Goal: Information Seeking & Learning: Learn about a topic

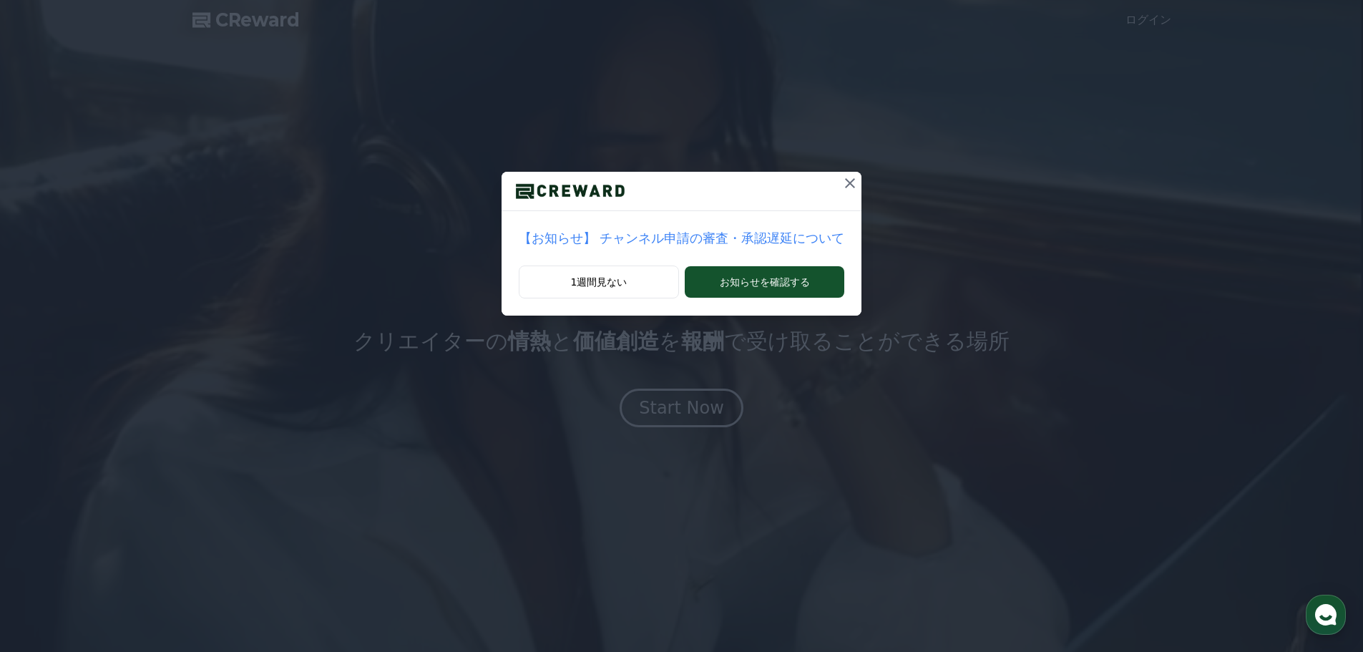
click at [841, 187] on icon at bounding box center [849, 183] width 17 height 17
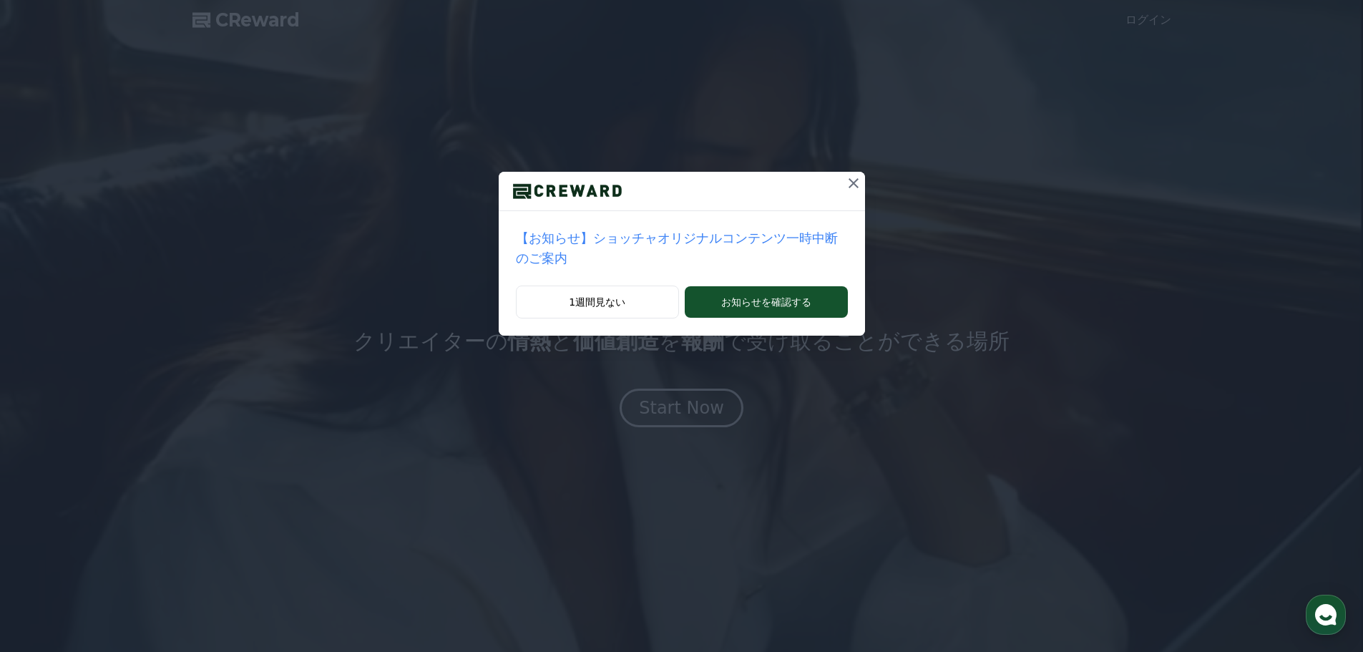
click at [848, 182] on icon at bounding box center [853, 183] width 10 height 10
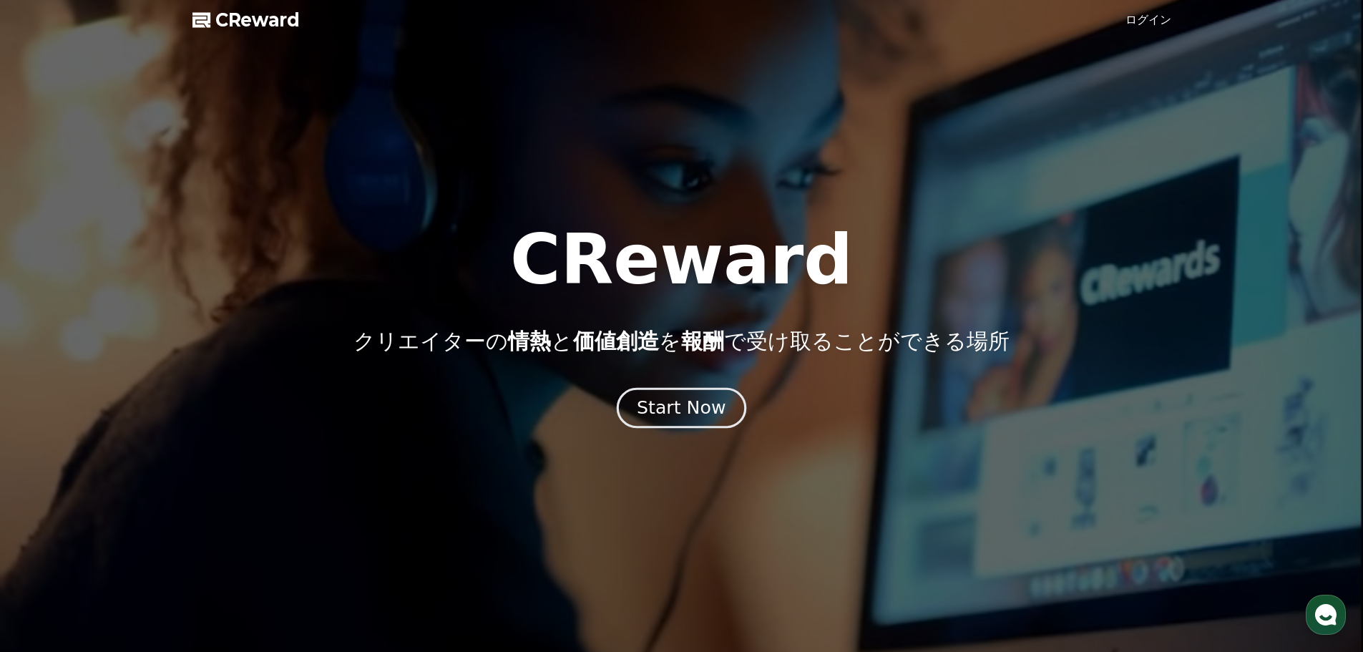
click at [702, 410] on div "Start Now" at bounding box center [681, 408] width 89 height 24
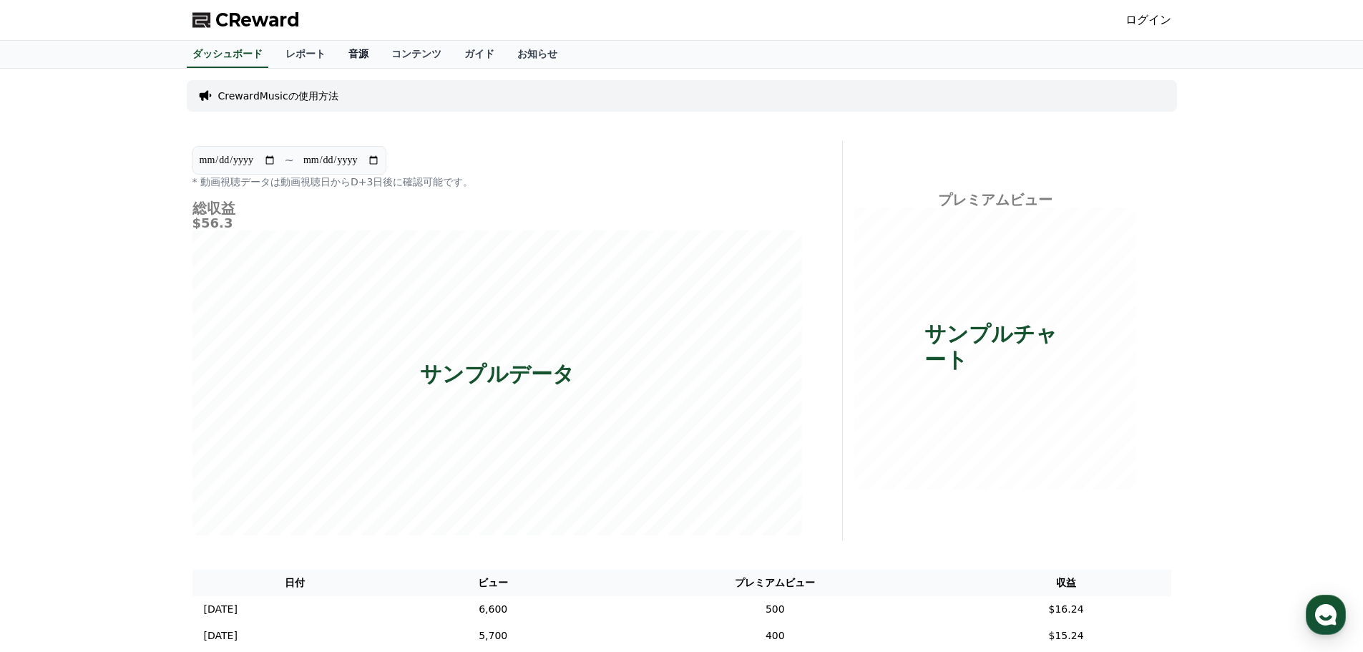
click at [339, 49] on link "音源" at bounding box center [358, 54] width 43 height 27
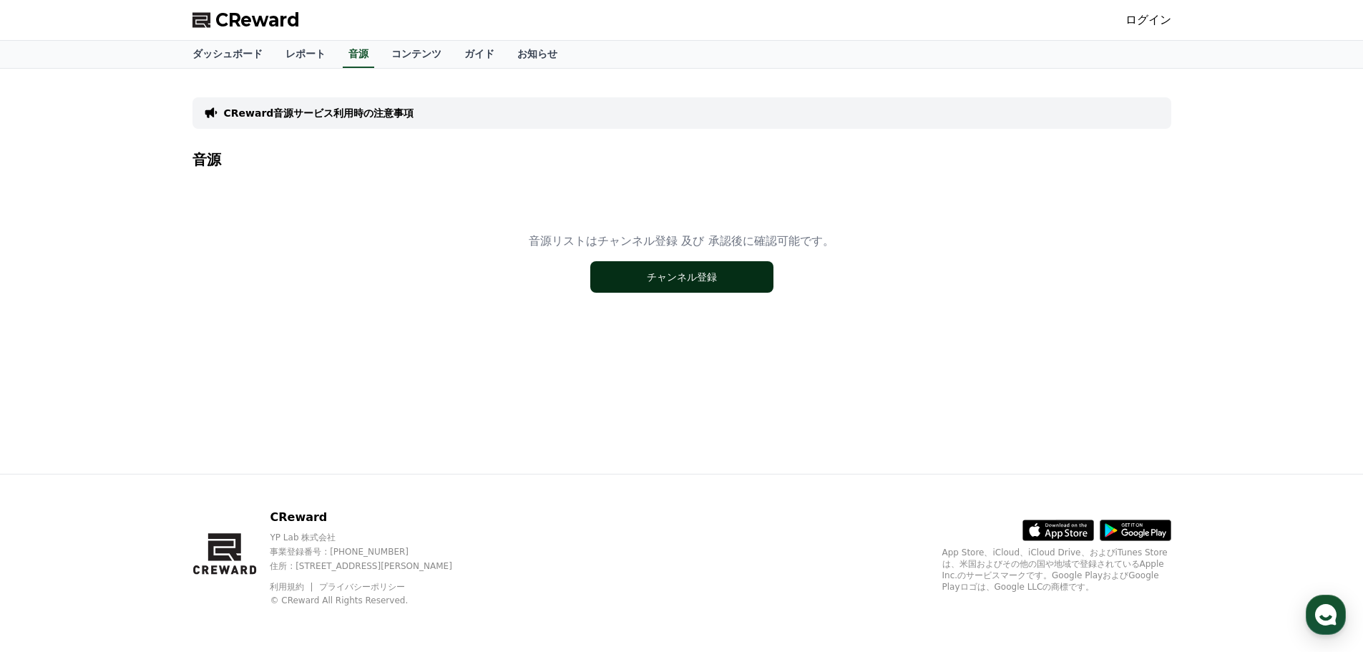
click at [666, 285] on button "チャンネル登録" at bounding box center [681, 276] width 183 height 31
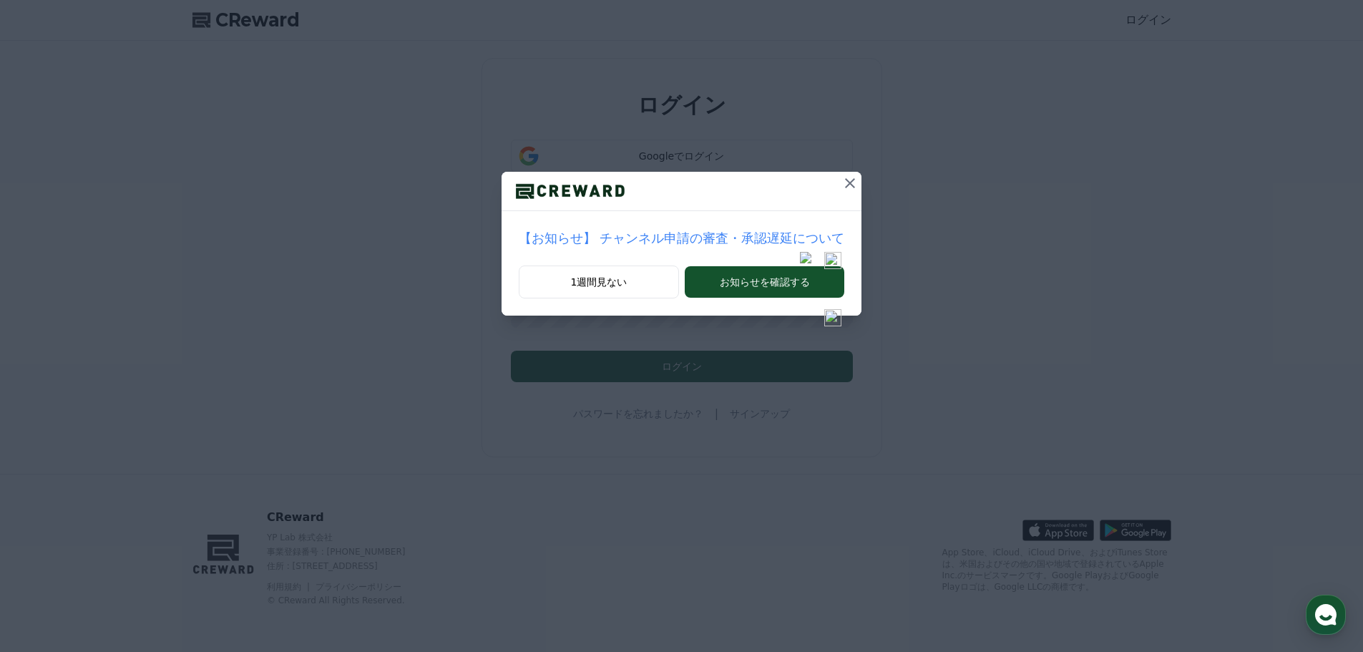
click at [668, 236] on p "【お知らせ】 チャンネル申請の審査・承認遅延について" at bounding box center [682, 238] width 326 height 20
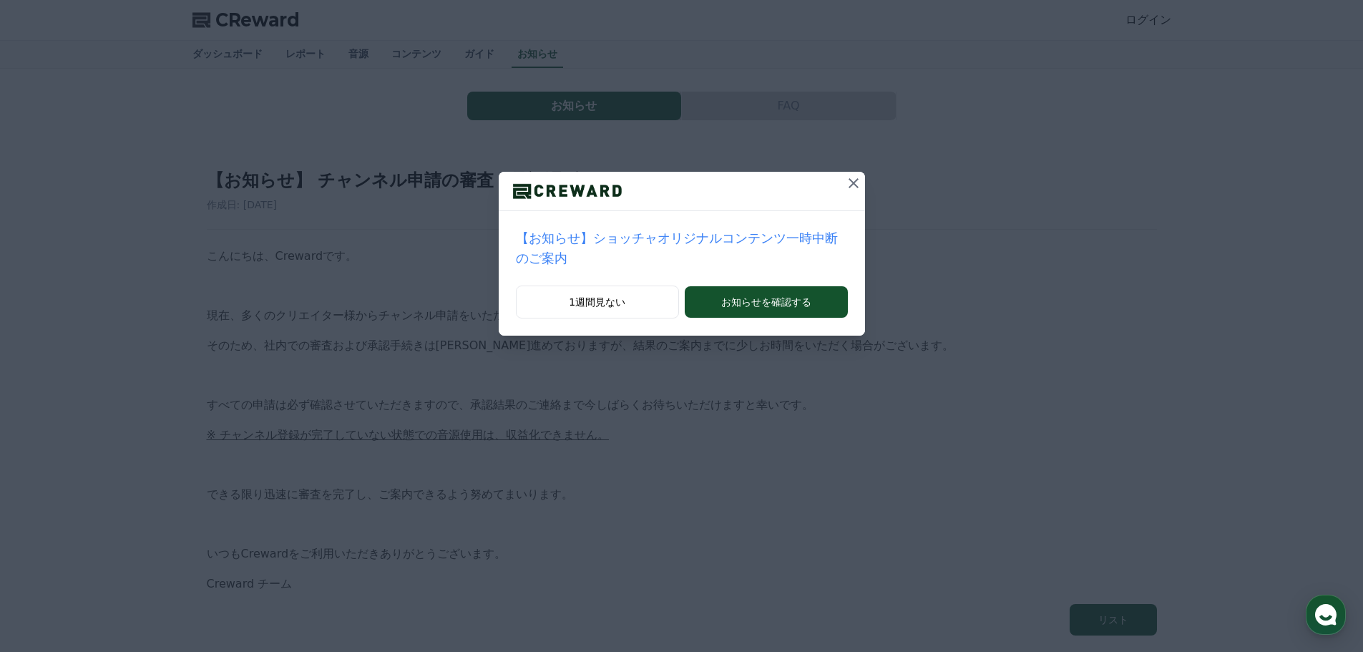
click at [664, 240] on p "【お知らせ】ショッチャオリジナルコンテンツ一時中断のご案内" at bounding box center [682, 248] width 332 height 40
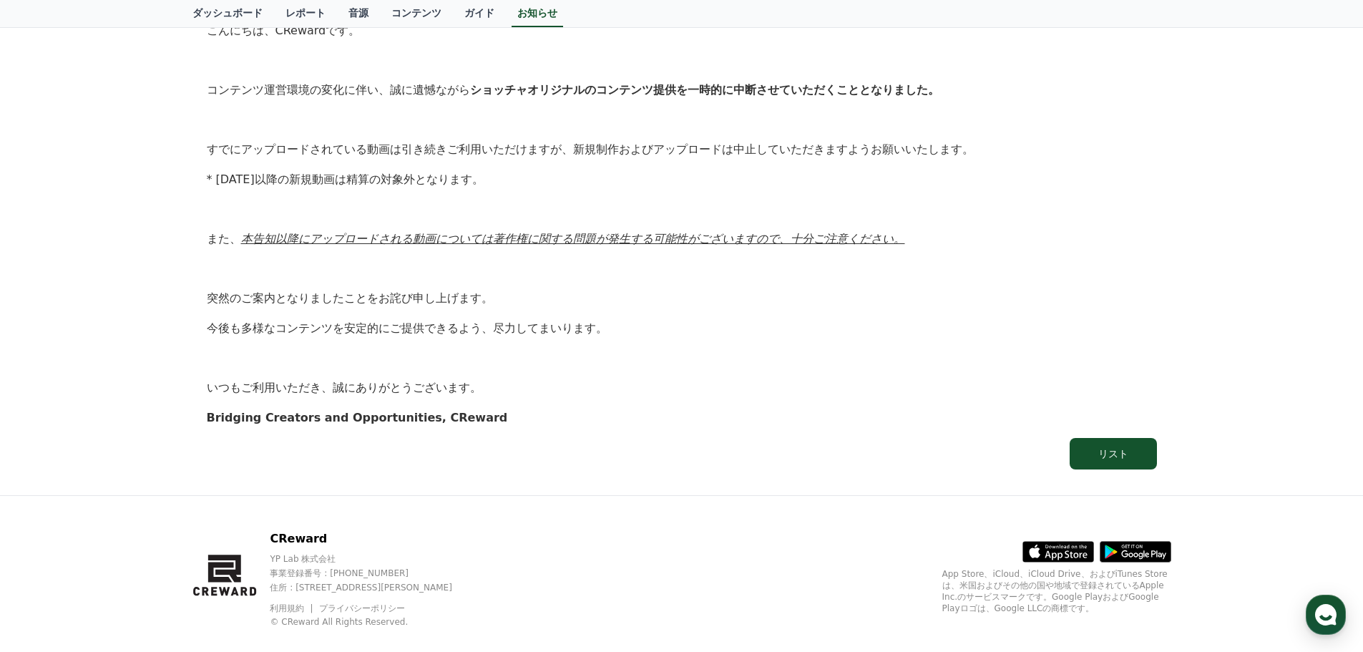
scroll to position [247, 0]
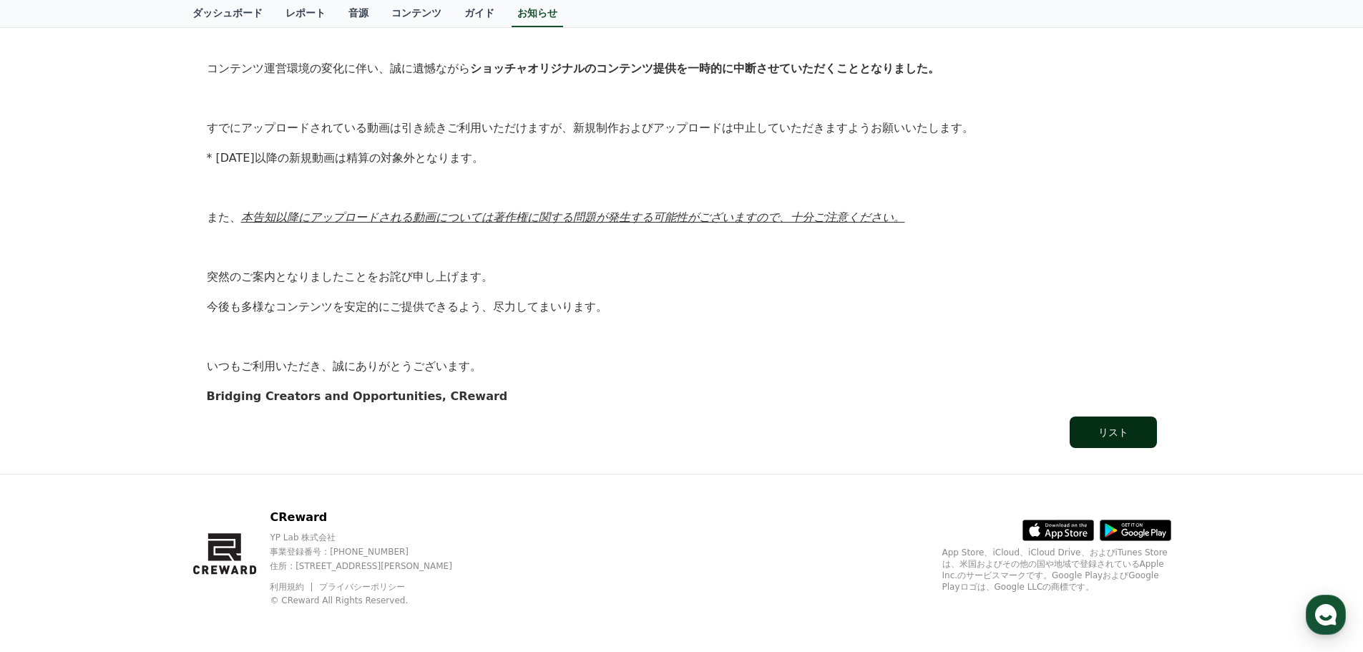
click at [1142, 426] on button "リスト" at bounding box center [1112, 431] width 87 height 31
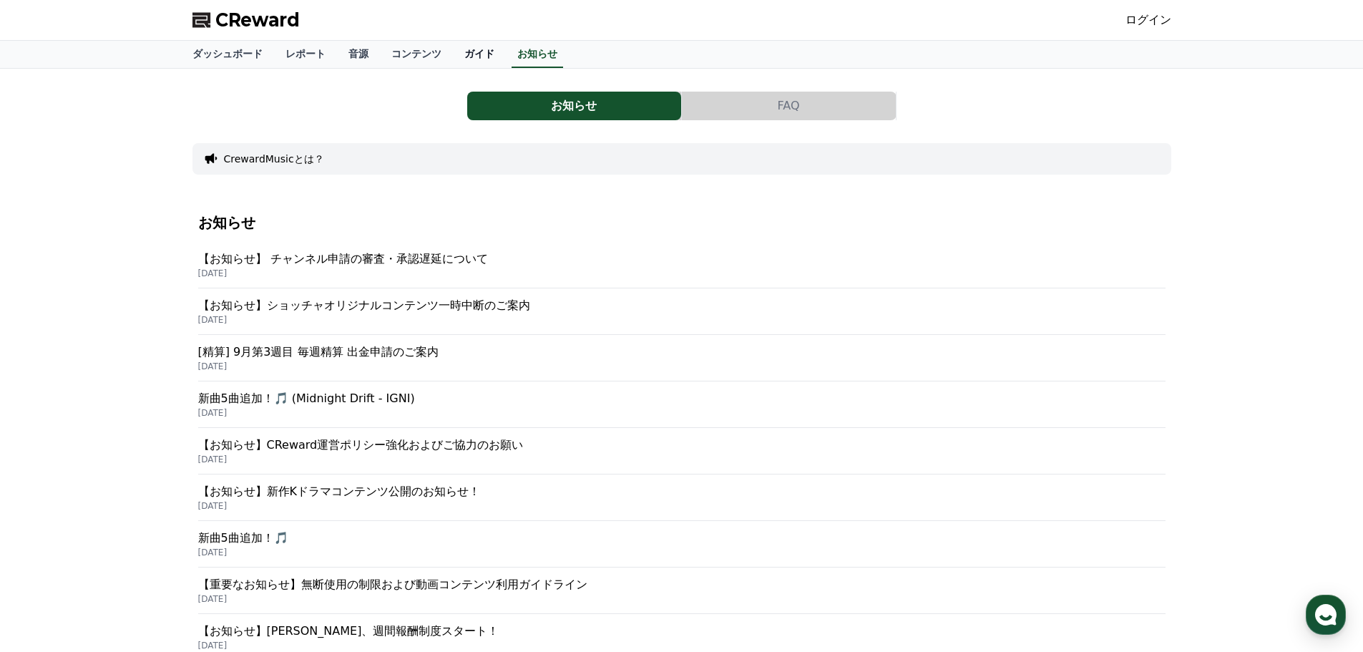
click at [453, 54] on link "ガイド" at bounding box center [479, 54] width 53 height 27
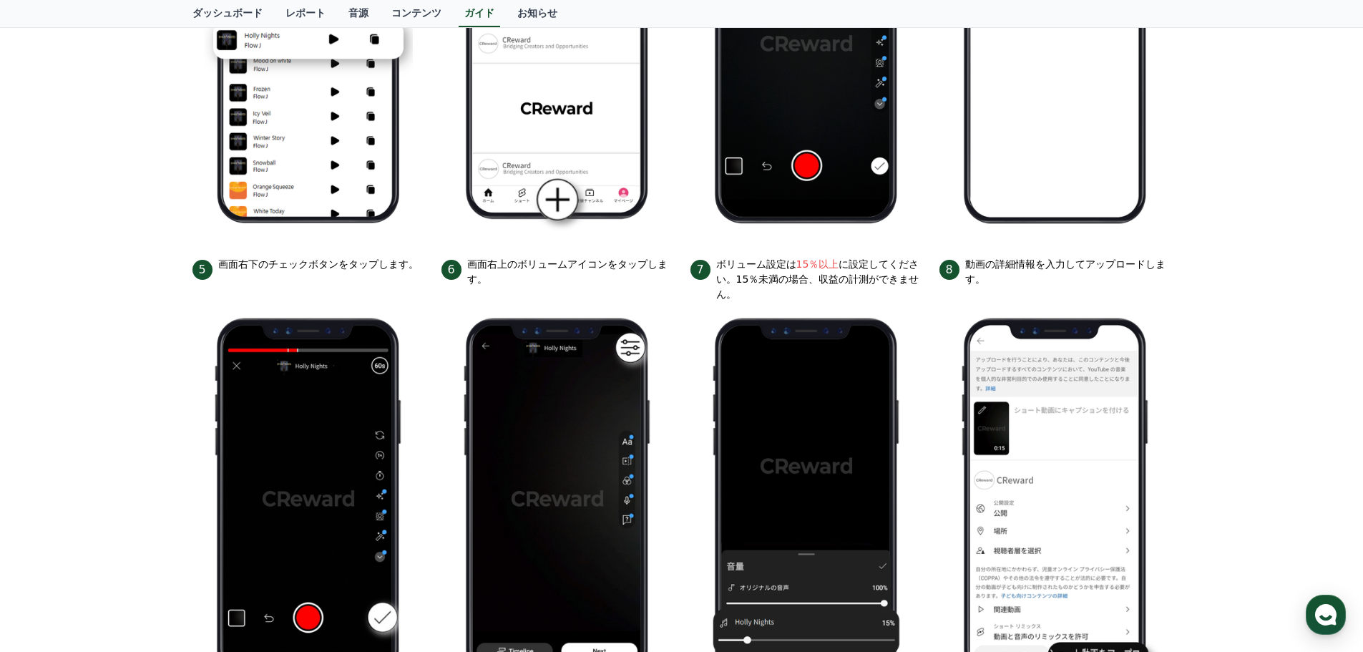
scroll to position [362, 0]
